Goal: Communication & Community: Answer question/provide support

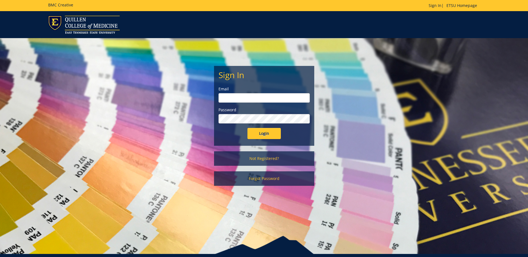
type input "ditcharo@etsu.edu"
click at [264, 136] on input "Login" at bounding box center [263, 133] width 33 height 11
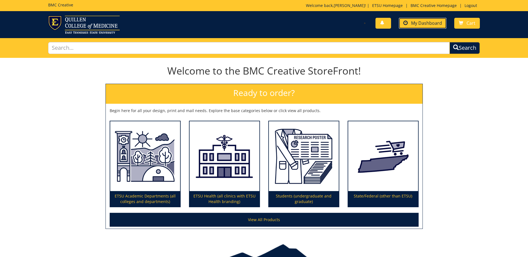
click at [414, 24] on span "My Dashboard" at bounding box center [426, 23] width 31 height 6
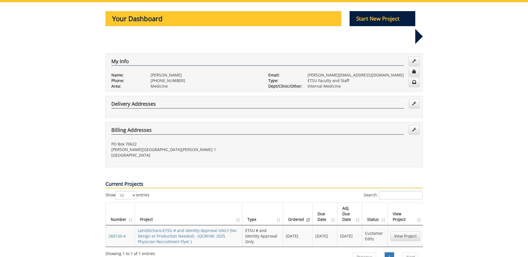
scroll to position [111, 0]
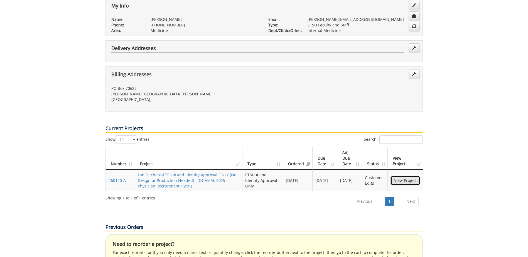
click at [396, 176] on link "View Project" at bounding box center [406, 180] width 30 height 9
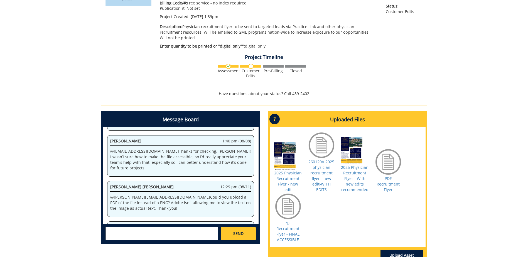
scroll to position [139, 0]
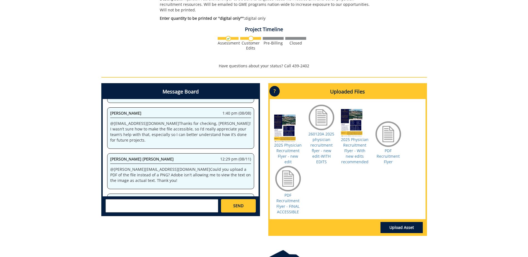
click at [122, 199] on textarea at bounding box center [162, 205] width 113 height 13
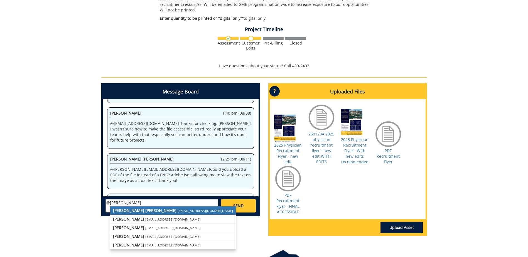
click at [178, 209] on small "[EMAIL_ADDRESS][DOMAIN_NAME]" at bounding box center [205, 211] width 55 height 4
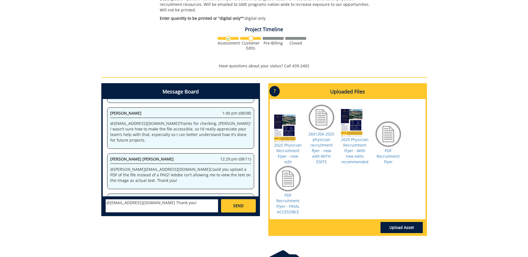
type textarea "@[EMAIL_ADDRESS][DOMAIN_NAME] Thank you!"
click at [232, 199] on link "SEND" at bounding box center [238, 205] width 35 height 13
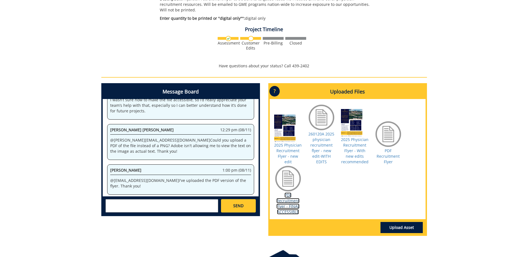
click at [281, 197] on link "PDF Recruitment Flyer - FINAL ACCESSIBLE" at bounding box center [287, 204] width 23 height 22
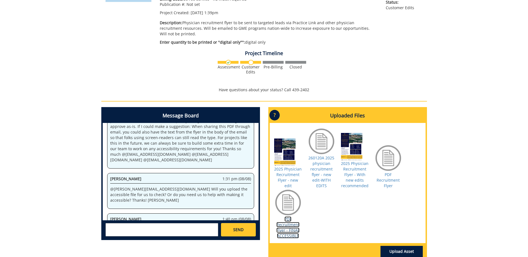
scroll to position [60, 0]
